Goal: Task Accomplishment & Management: Manage account settings

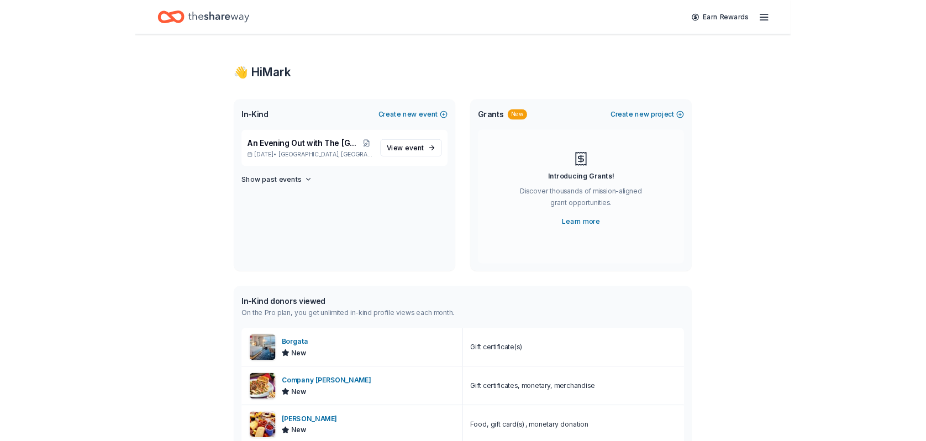
scroll to position [70, 0]
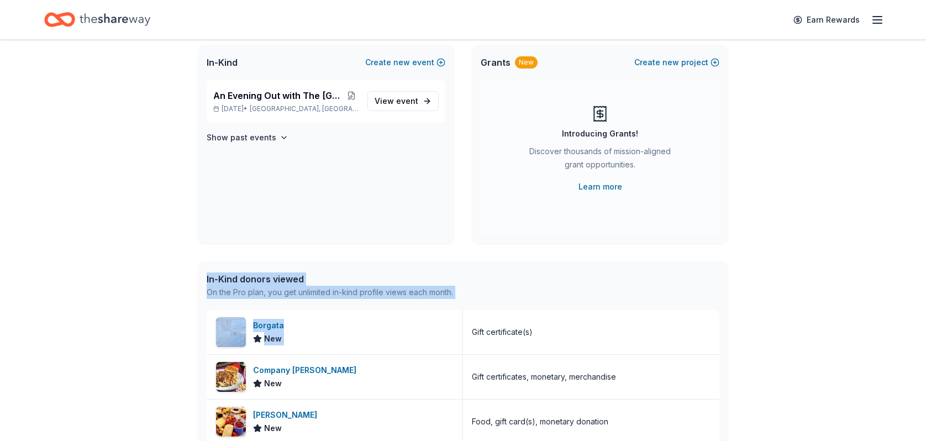
drag, startPoint x: 868, startPoint y: 320, endPoint x: 868, endPoint y: 253, distance: 67.4
click at [760, 253] on div "👋 Hi Mark In-Kind Create new event An Evening Out with The Pride Center of NJ S…" at bounding box center [463, 355] width 926 height 771
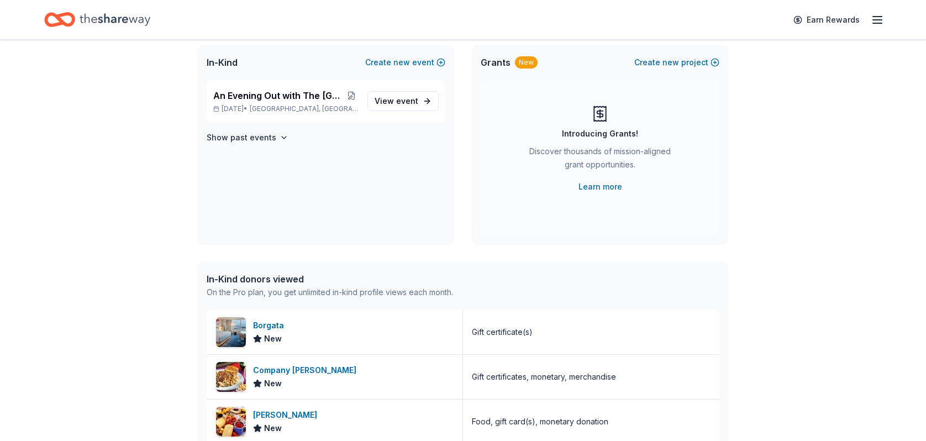
click at [760, 253] on div "👋 Hi Mark In-Kind Create new event An Evening Out with The Pride Center of NJ S…" at bounding box center [463, 355] width 926 height 771
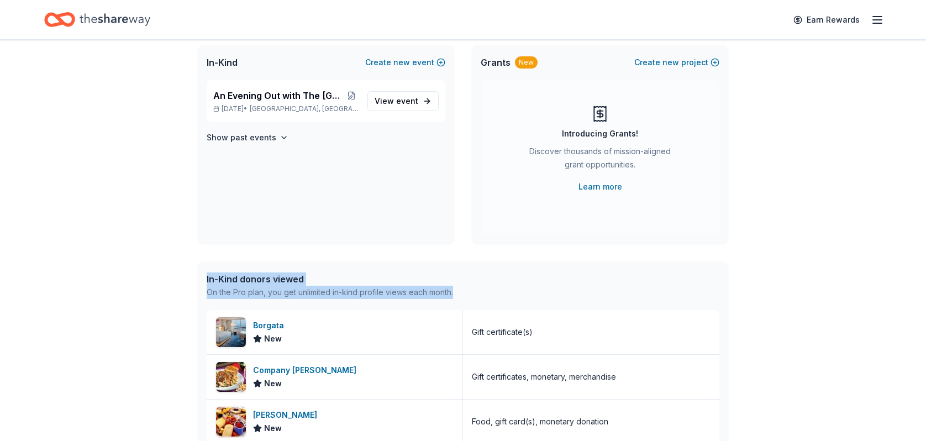
drag, startPoint x: 863, startPoint y: 253, endPoint x: 873, endPoint y: 287, distance: 36.4
click at [760, 287] on div "👋 Hi Mark In-Kind Create new event An Evening Out with The Pride Center of NJ S…" at bounding box center [463, 355] width 926 height 771
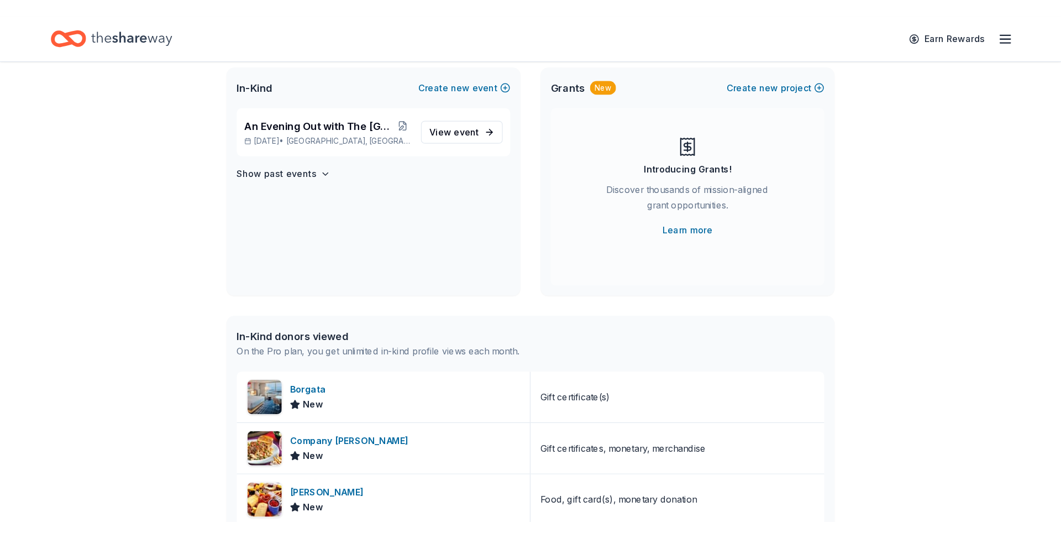
scroll to position [22, 0]
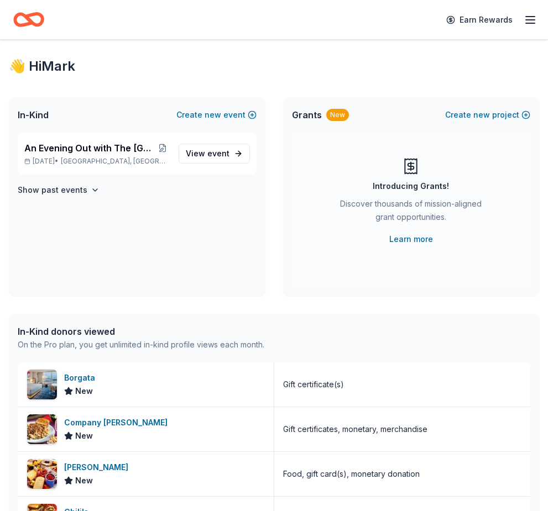
click at [525, 25] on icon "button" at bounding box center [529, 19] width 13 height 13
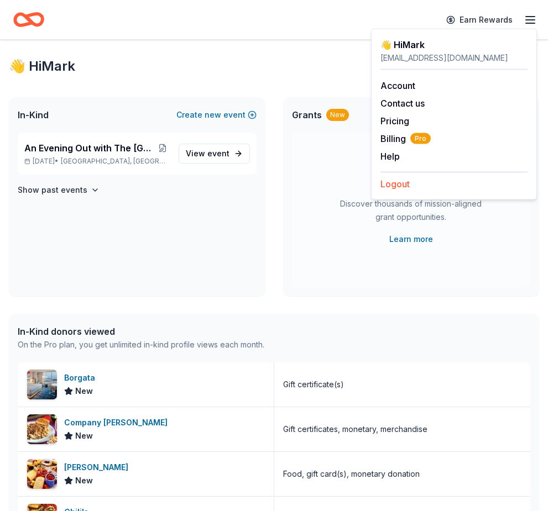
click at [409, 185] on button "Logout" at bounding box center [394, 183] width 29 height 13
